Goal: Book appointment/travel/reservation

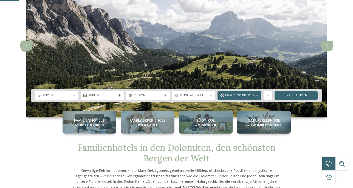
scroll to position [84, 0]
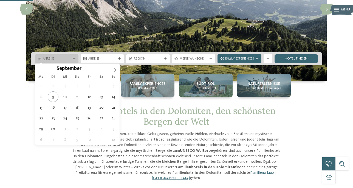
click at [68, 58] on span "Anreise" at bounding box center [57, 59] width 28 height 4
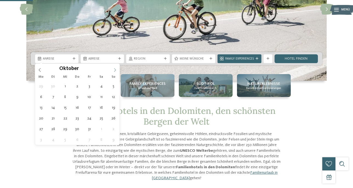
click at [116, 67] on span at bounding box center [114, 68] width 9 height 9
type input "****"
click at [116, 67] on span at bounding box center [114, 68] width 9 height 9
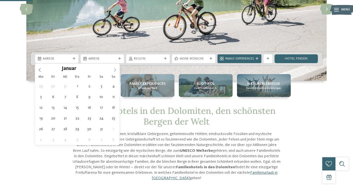
click at [116, 67] on span at bounding box center [114, 68] width 9 height 9
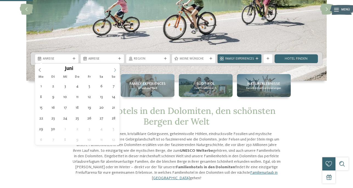
click at [116, 67] on span at bounding box center [114, 68] width 9 height 9
click at [41, 69] on icon at bounding box center [40, 70] width 4 height 4
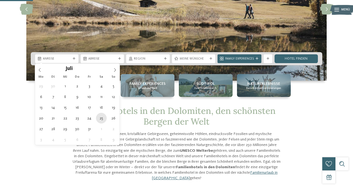
type div "[DATE]"
type input "****"
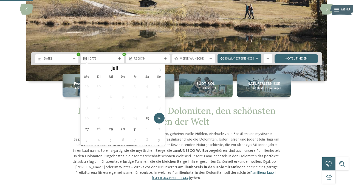
click at [159, 70] on icon at bounding box center [161, 70] width 4 height 4
type div "[DATE]"
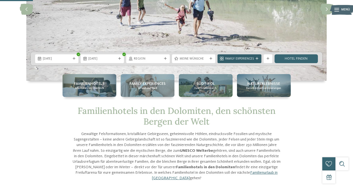
click at [255, 60] on div "Family Experiences" at bounding box center [239, 58] width 31 height 5
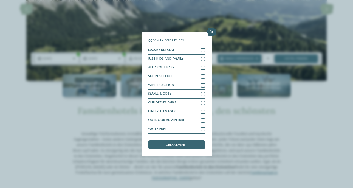
click at [212, 31] on icon at bounding box center [211, 32] width 9 height 8
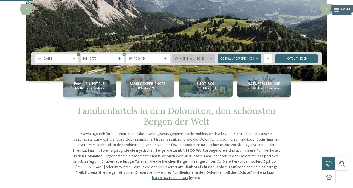
click at [199, 60] on span "Meine Wünsche" at bounding box center [194, 59] width 28 height 4
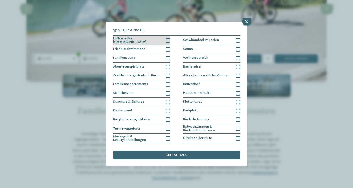
click at [165, 40] on div "Hallen- oder [GEOGRAPHIC_DATA]" at bounding box center [141, 41] width 57 height 10
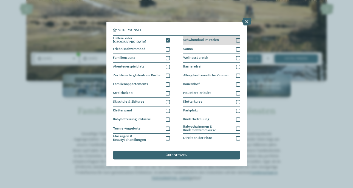
click at [205, 40] on span "Schwimmbad im Freien" at bounding box center [201, 40] width 36 height 4
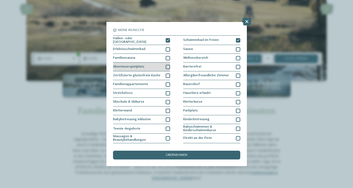
click at [156, 66] on div "Abenteuerspielplatz" at bounding box center [141, 67] width 57 height 9
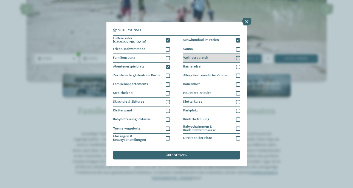
click at [232, 60] on div "Wellnessbereich" at bounding box center [211, 58] width 57 height 9
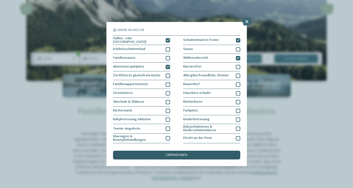
click at [201, 155] on div "übernehmen" at bounding box center [176, 155] width 127 height 9
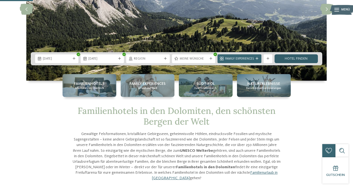
click at [301, 61] on link "Hotel finden" at bounding box center [296, 58] width 43 height 9
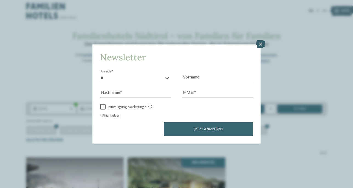
click at [263, 45] on icon at bounding box center [260, 44] width 9 height 8
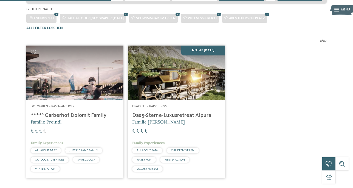
scroll to position [140, 0]
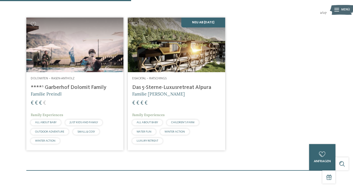
click at [74, 80] on span "Dolomiten – Rasen-Antholz" at bounding box center [53, 78] width 44 height 3
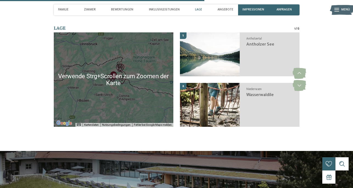
scroll to position [1064, 0]
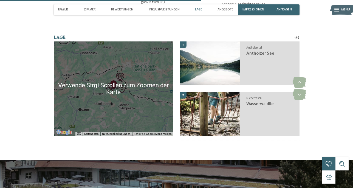
click at [111, 72] on div at bounding box center [114, 88] width 120 height 94
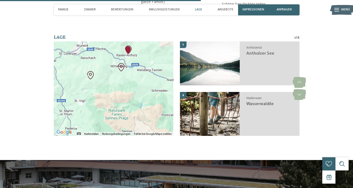
drag, startPoint x: 145, startPoint y: 89, endPoint x: 149, endPoint y: 64, distance: 25.3
click at [149, 64] on div at bounding box center [114, 88] width 120 height 94
